Goal: Transaction & Acquisition: Purchase product/service

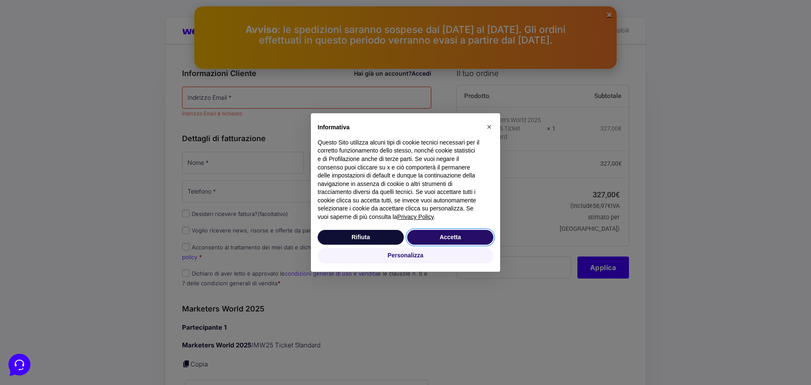
click at [451, 236] on button "Accetta" at bounding box center [450, 237] width 86 height 15
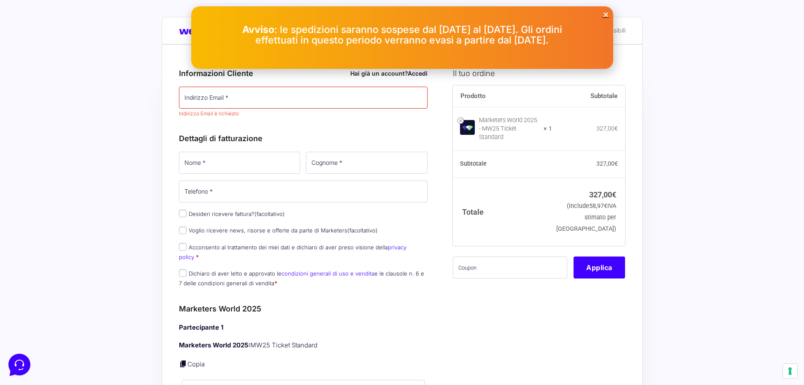
click at [606, 15] on icon "Close" at bounding box center [606, 14] width 6 height 6
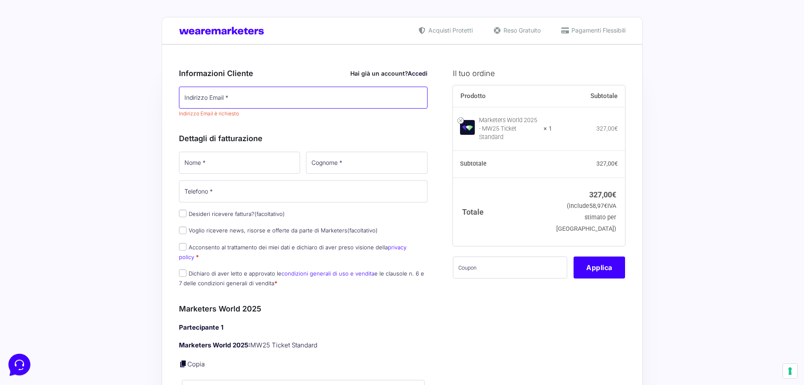
click at [279, 101] on input "Indirizzo Email *" at bounding box center [303, 98] width 249 height 22
type input "[EMAIL_ADDRESS][DOMAIN_NAME]"
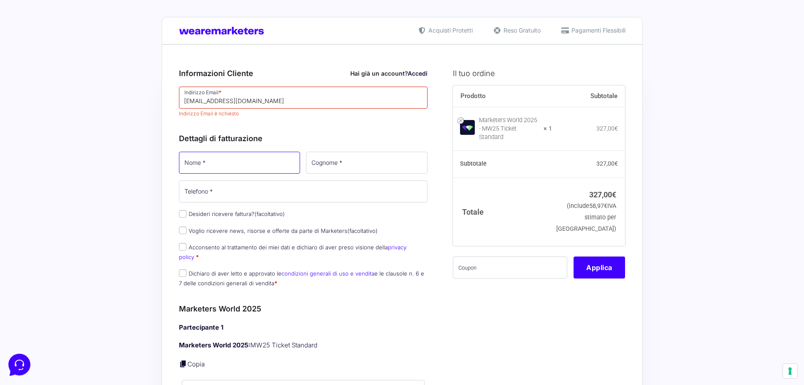
click at [229, 163] on input "Nome *" at bounding box center [240, 163] width 122 height 22
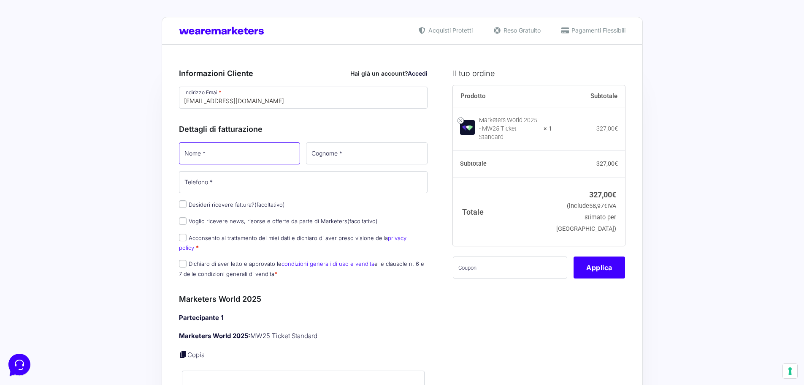
type input "Alessio"
type input "Iannone"
type input "+393471731640"
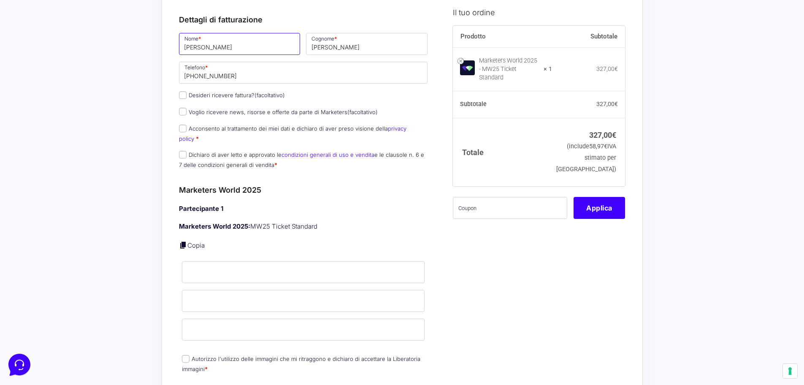
scroll to position [127, 0]
click at [209, 260] on input "Nome *" at bounding box center [303, 271] width 243 height 22
type input "Alessio"
type input "Iannone"
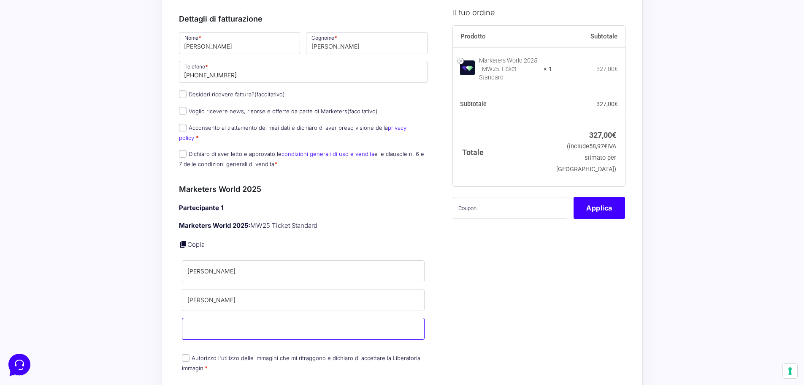
type input "iannonealessiojob@gmail.com"
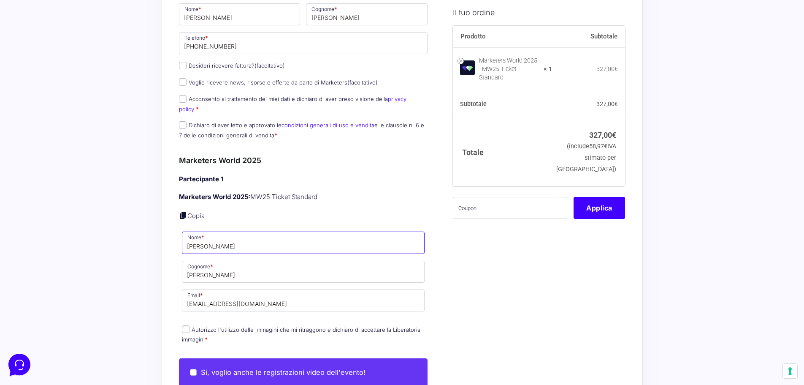
scroll to position [169, 0]
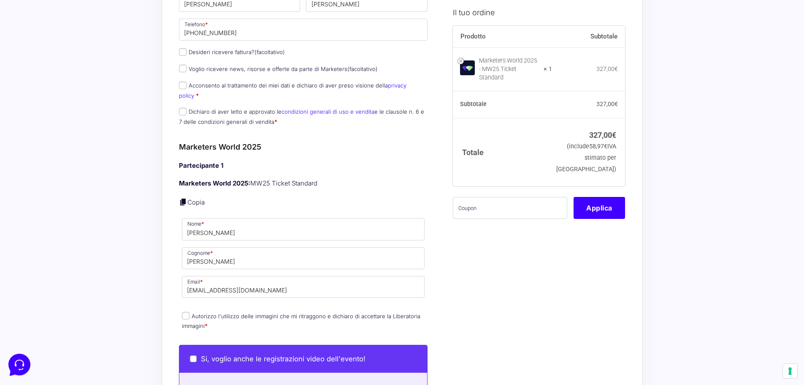
click at [258, 312] on label "Autorizzo l'utilizzo delle immagini che mi ritraggono e dichiaro di accettare l…" at bounding box center [301, 320] width 239 height 16
click at [190, 312] on input "Autorizzo l'utilizzo delle immagini che mi ritraggono e dichiaro di accettare l…" at bounding box center [186, 316] width 8 height 8
checkbox input "true"
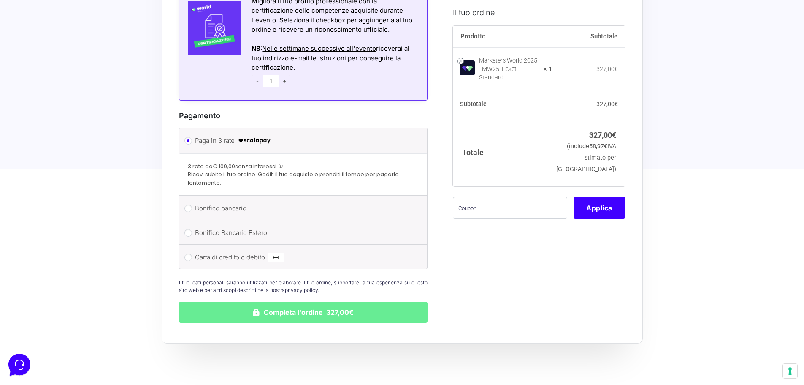
scroll to position [718, 0]
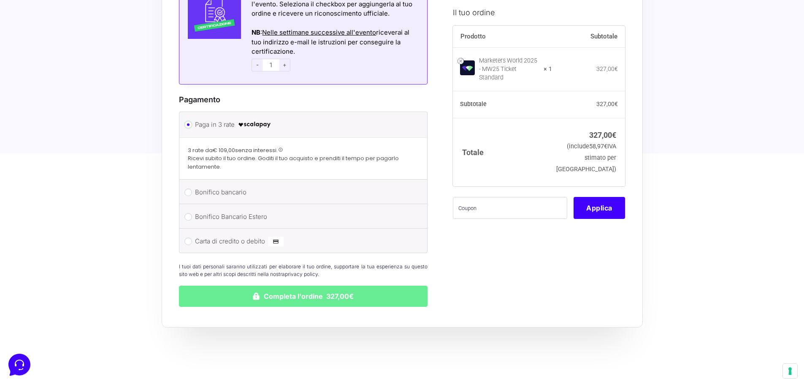
click at [190, 121] on input "Paga in 3 rate" at bounding box center [189, 125] width 8 height 8
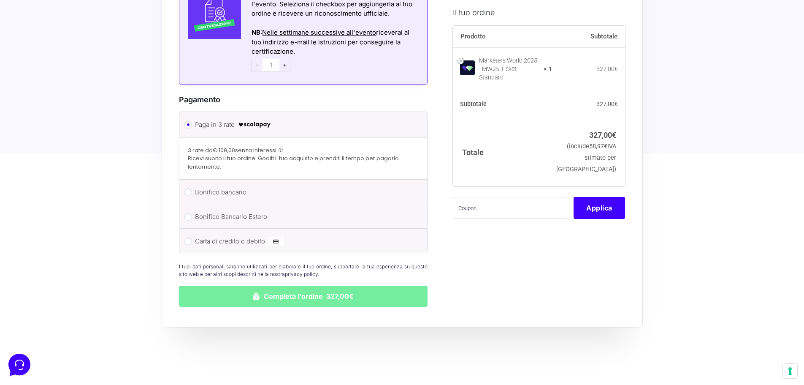
click at [356, 292] on button "Completa l'ordine 327,00€" at bounding box center [303, 295] width 249 height 21
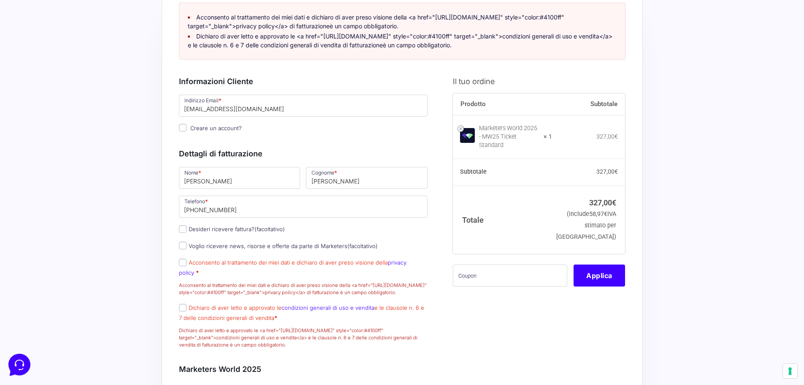
scroll to position [16, 0]
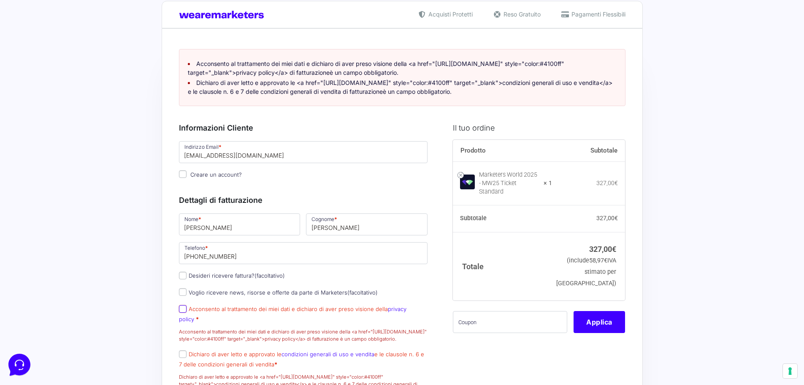
click at [185, 312] on input "Acconsento al trattamento dei miei dati e dichiaro di aver preso visione della …" at bounding box center [183, 309] width 8 height 8
checkbox input "true"
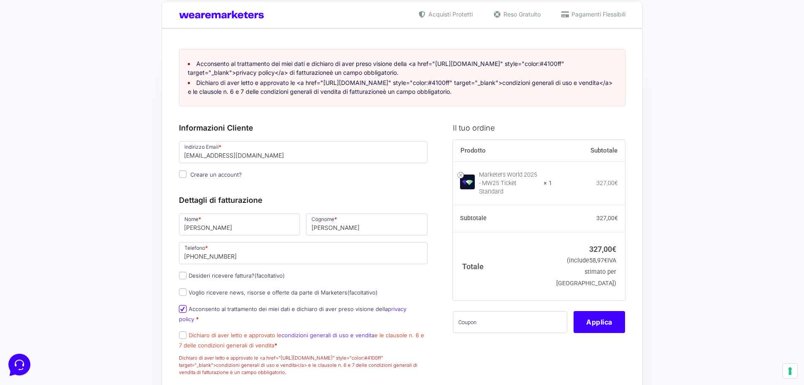
scroll to position [100, 0]
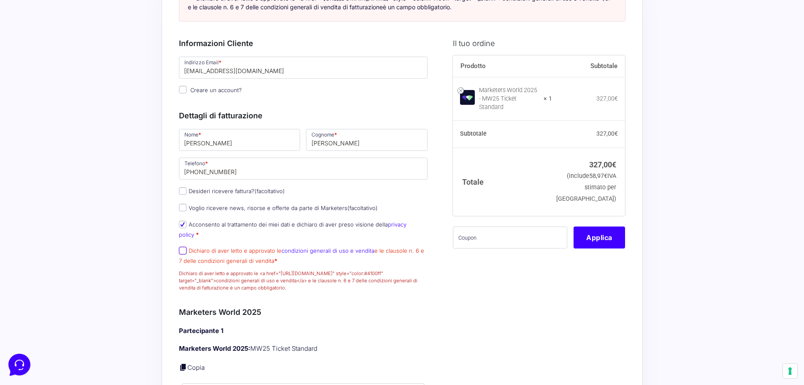
click at [180, 248] on input "Dichiaro di aver letto e approvato le condizioni generali di uso e vendita e le…" at bounding box center [183, 251] width 8 height 8
checkbox input "true"
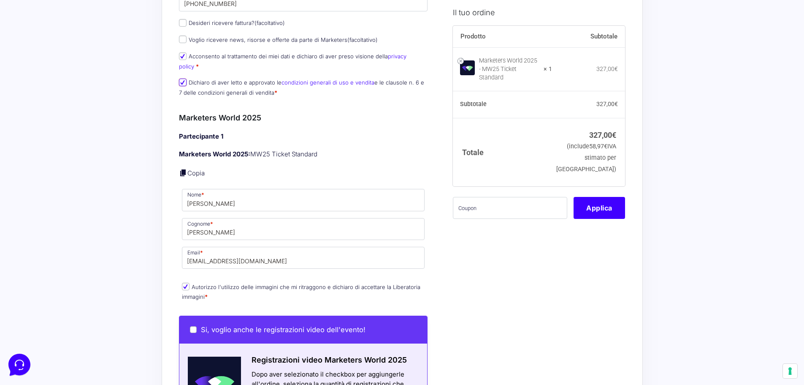
scroll to position [269, 0]
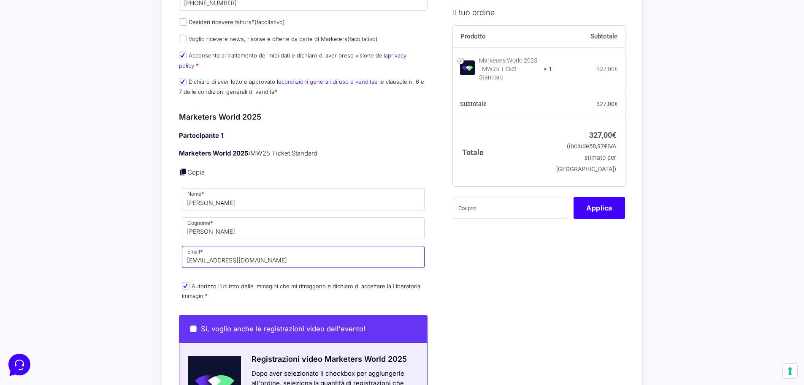
click at [308, 265] on input "iannonealessiojob@gmail.com" at bounding box center [303, 257] width 243 height 22
drag, startPoint x: 308, startPoint y: 265, endPoint x: 174, endPoint y: 260, distance: 134.4
click at [174, 260] on div "Riepilogo Ordine 327,00 € Prodotto Subtotale Marketers World 2025 - MW25 Ticket…" at bounding box center [402, 310] width 481 height 1071
type input "bniarioprints@gmail.com"
click at [477, 288] on div "Il tuo ordine Prodotto Subtotale Marketers World 2025 - MW25 Ticket Standard × …" at bounding box center [536, 342] width 179 height 966
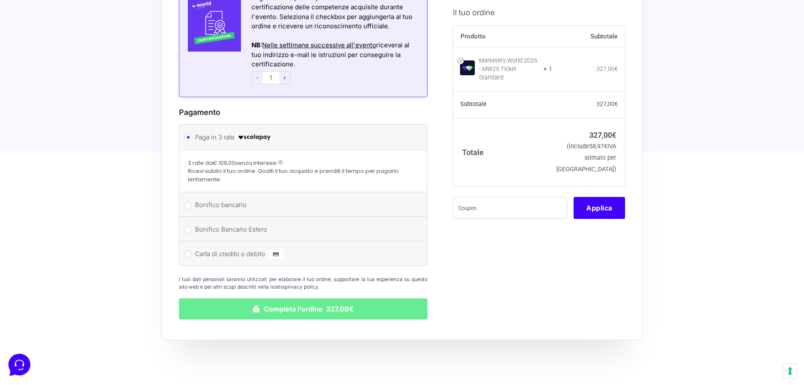
scroll to position [776, 0]
click at [317, 312] on button "Completa l'ordine 327,00€" at bounding box center [303, 308] width 249 height 21
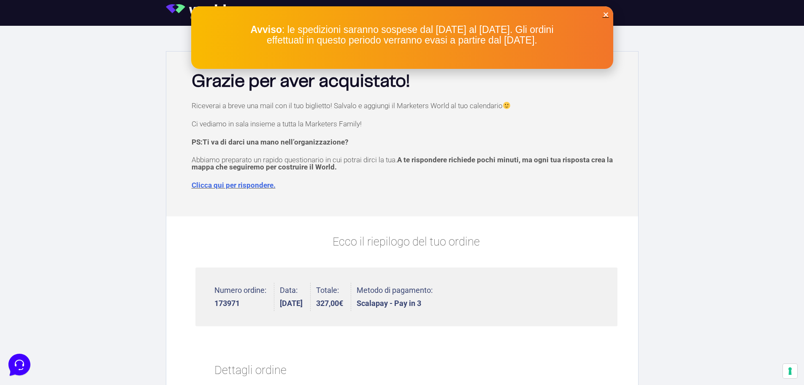
click at [606, 13] on icon "Close" at bounding box center [606, 14] width 6 height 6
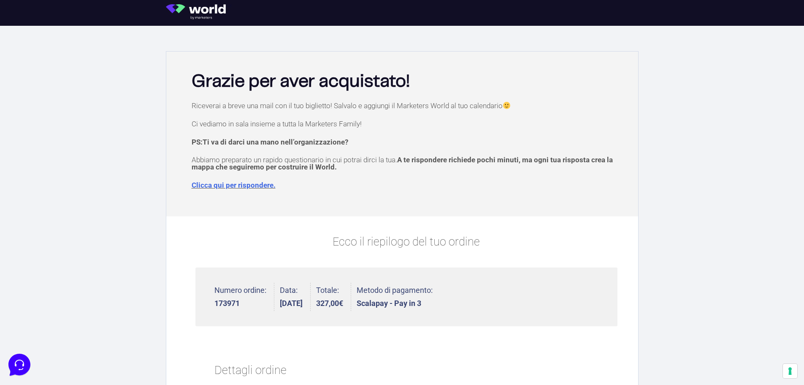
click at [178, 9] on img at bounding box center [199, 11] width 66 height 15
click at [199, 13] on img at bounding box center [199, 11] width 66 height 15
click at [168, 10] on img at bounding box center [199, 11] width 66 height 15
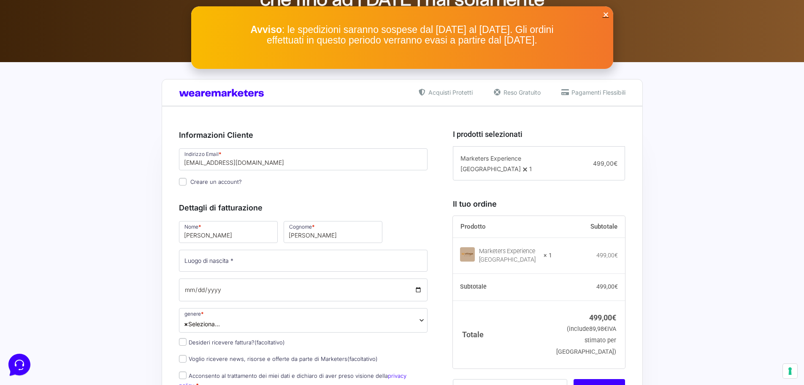
scroll to position [84, 0]
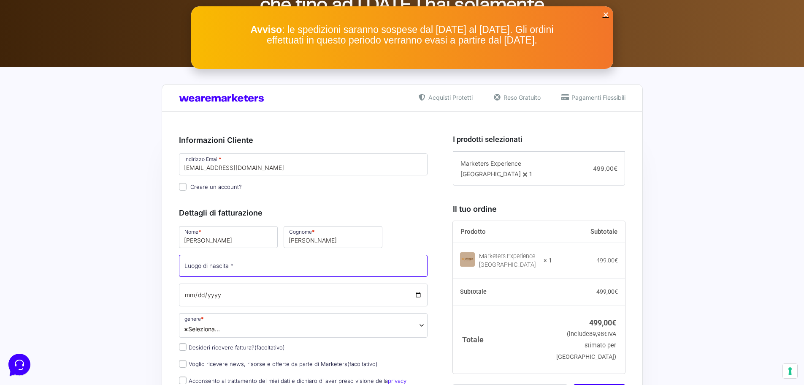
click at [282, 267] on input "Luogo di nascita *" at bounding box center [303, 266] width 249 height 22
click at [242, 266] on input "Luogo di nascita *" at bounding box center [303, 266] width 249 height 22
type input "scandiano"
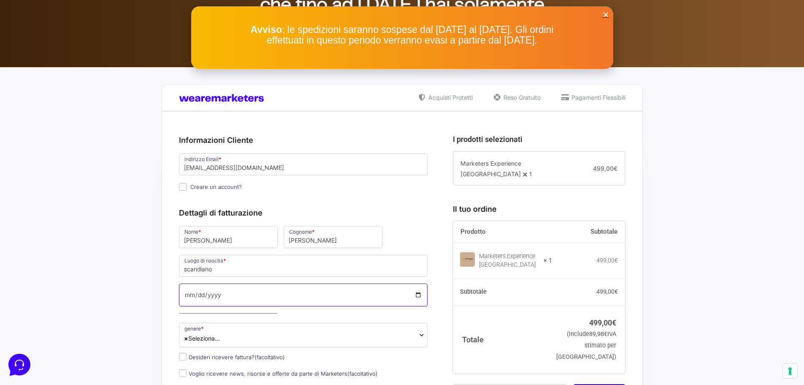
click at [212, 293] on input "Data di nascita *" at bounding box center [303, 294] width 249 height 23
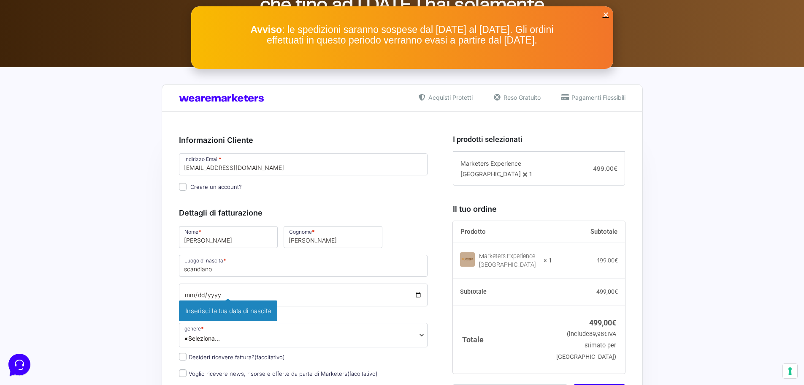
click at [177, 294] on p "Data di nascita * Inserisci la tua data di nascita" at bounding box center [303, 299] width 255 height 35
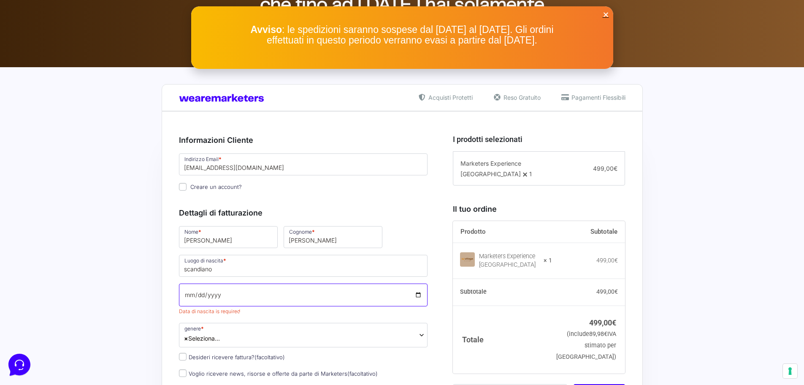
click at [186, 296] on input "Data di nascita *" at bounding box center [303, 294] width 249 height 23
type input "[DATE]"
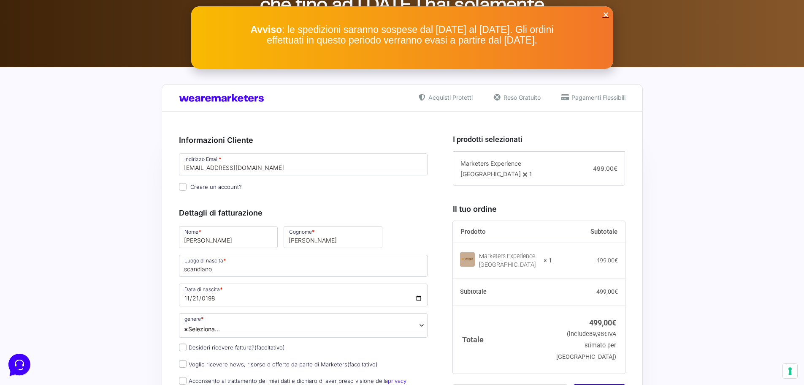
click at [250, 326] on span "× Seleziona..." at bounding box center [303, 325] width 249 height 24
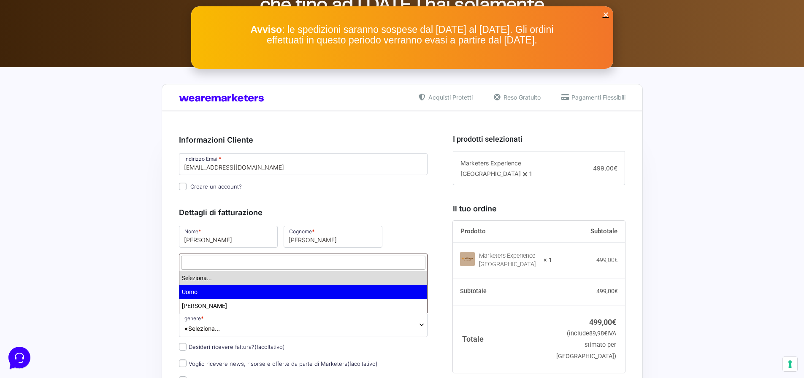
select select "Uomo"
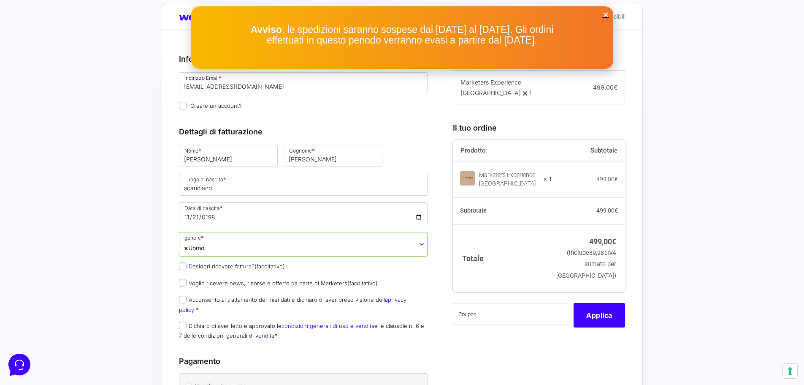
scroll to position [169, 0]
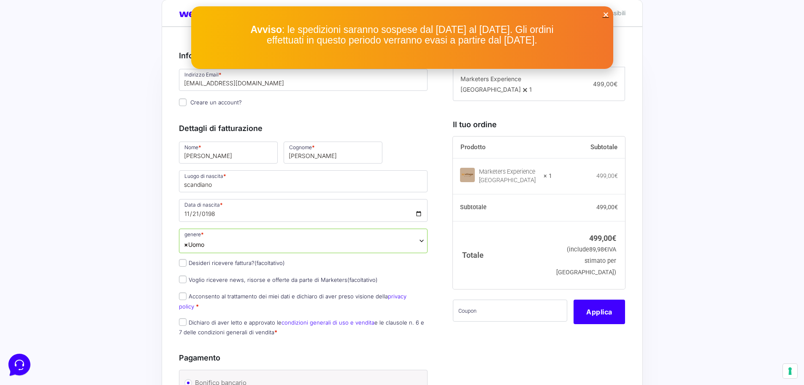
click at [177, 297] on p "Acconsento al trattamento dei miei dati e dichiaro di aver preso visione della …" at bounding box center [303, 301] width 255 height 22
click at [183, 298] on input "Acconsento al trattamento dei miei dati e dichiaro di aver preso visione della …" at bounding box center [183, 296] width 8 height 8
checkbox input "true"
click at [180, 318] on input "Dichiaro di aver letto e approvato le condizioni generali di uso e vendita e le…" at bounding box center [183, 322] width 8 height 8
checkbox input "true"
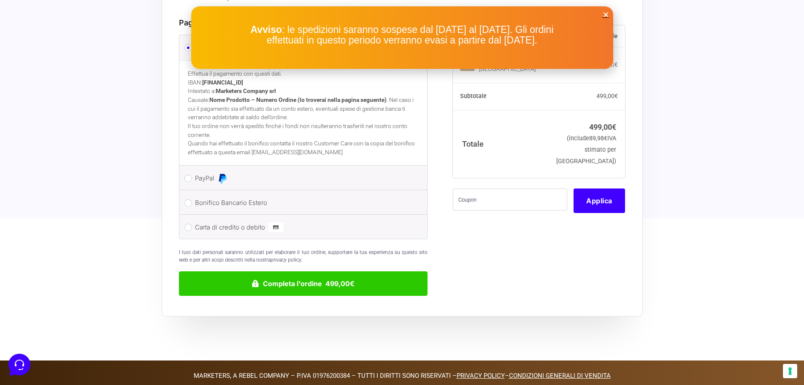
click at [203, 221] on label "Carta di credito o debito" at bounding box center [302, 227] width 214 height 13
click at [192, 223] on input "Carta di credito o debito" at bounding box center [189, 227] width 8 height 8
radio input "true"
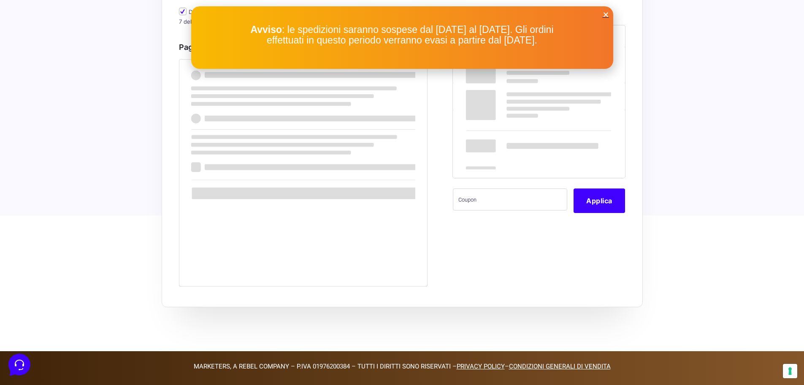
scroll to position [503, 0]
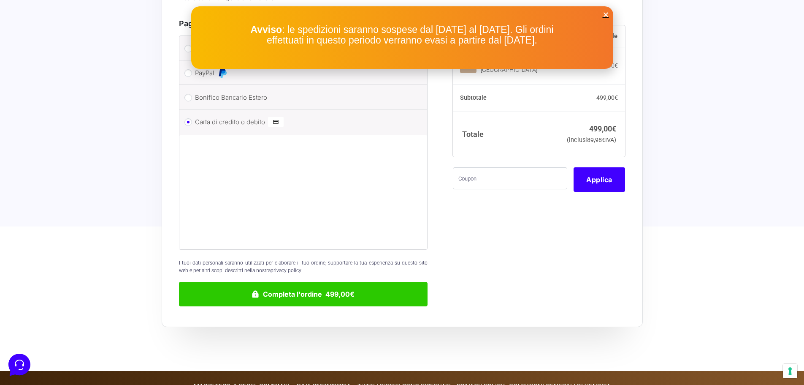
drag, startPoint x: 607, startPoint y: 14, endPoint x: 582, endPoint y: 35, distance: 32.9
click at [607, 14] on icon "Close" at bounding box center [606, 14] width 6 height 6
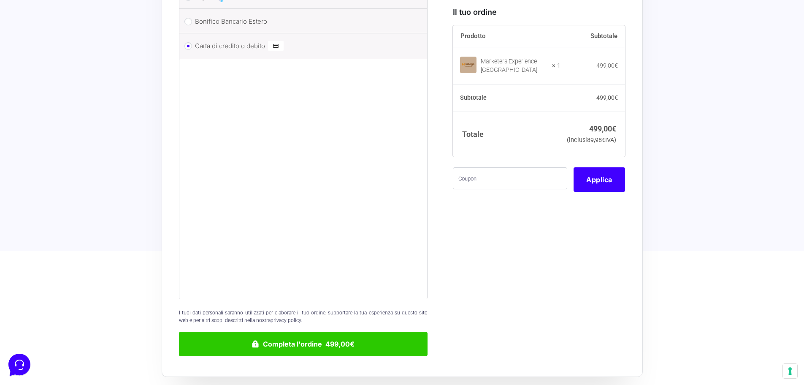
scroll to position [639, 0]
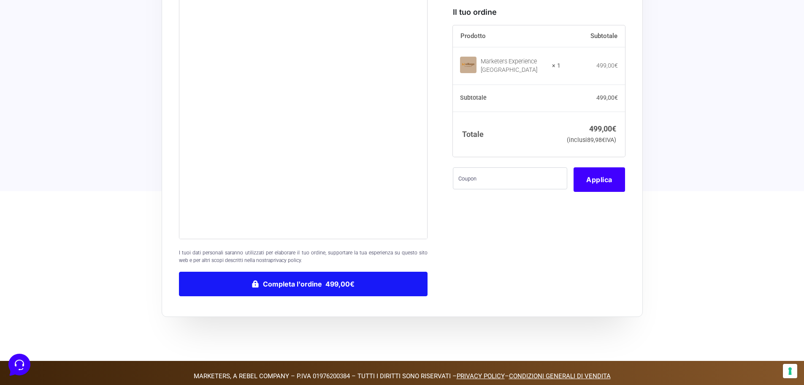
click at [325, 271] on button "Completa l'ordine 499,00€" at bounding box center [303, 283] width 249 height 24
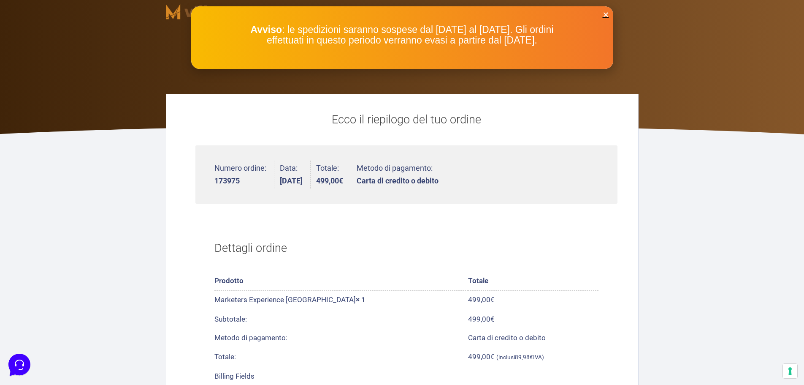
click at [605, 15] on icon "Close" at bounding box center [606, 14] width 6 height 6
